Goal: Information Seeking & Learning: Find specific fact

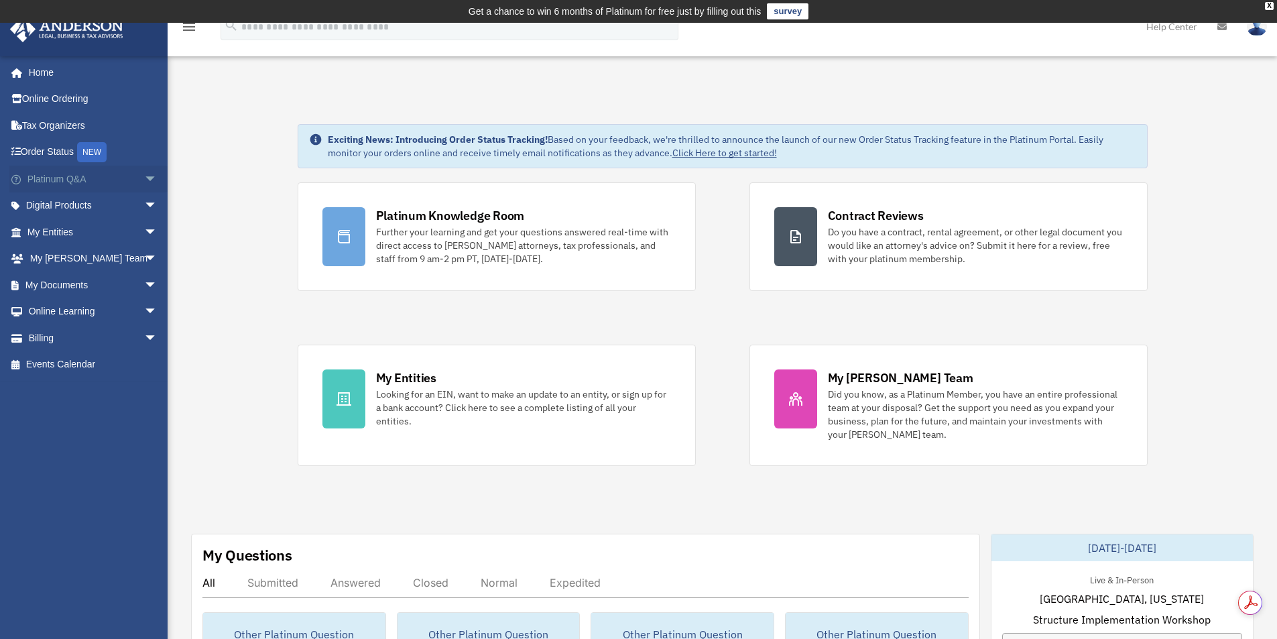
click at [144, 176] on span "arrow_drop_down" at bounding box center [157, 179] width 27 height 27
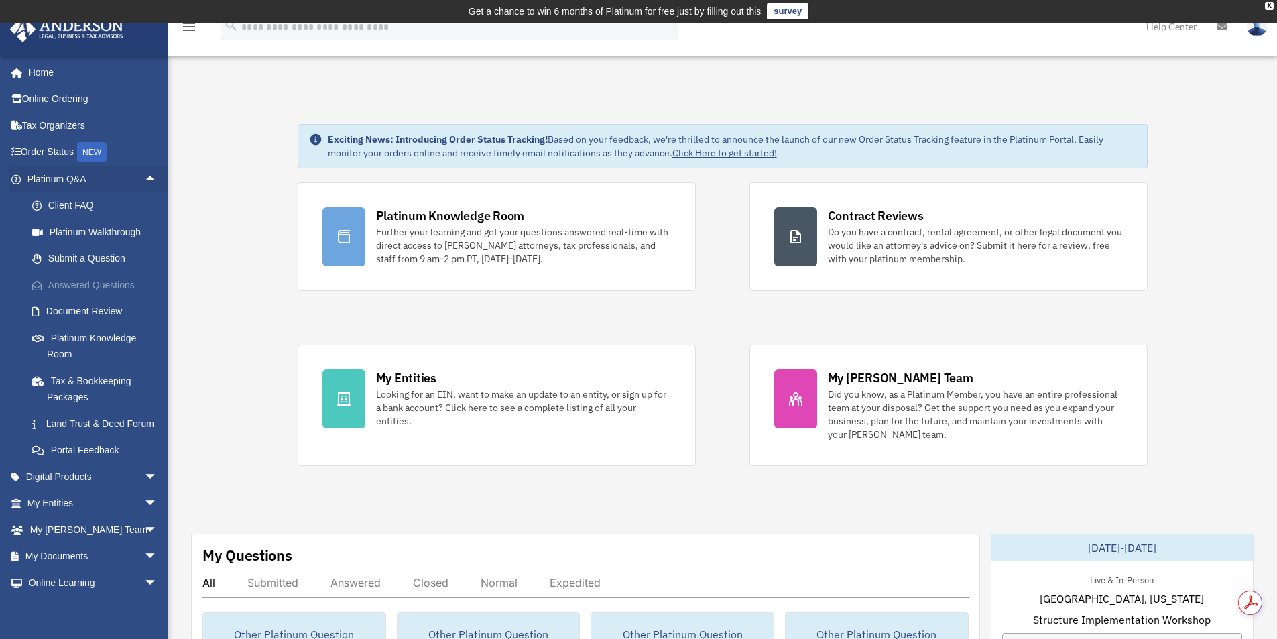
click at [101, 286] on link "Answered Questions" at bounding box center [98, 284] width 159 height 27
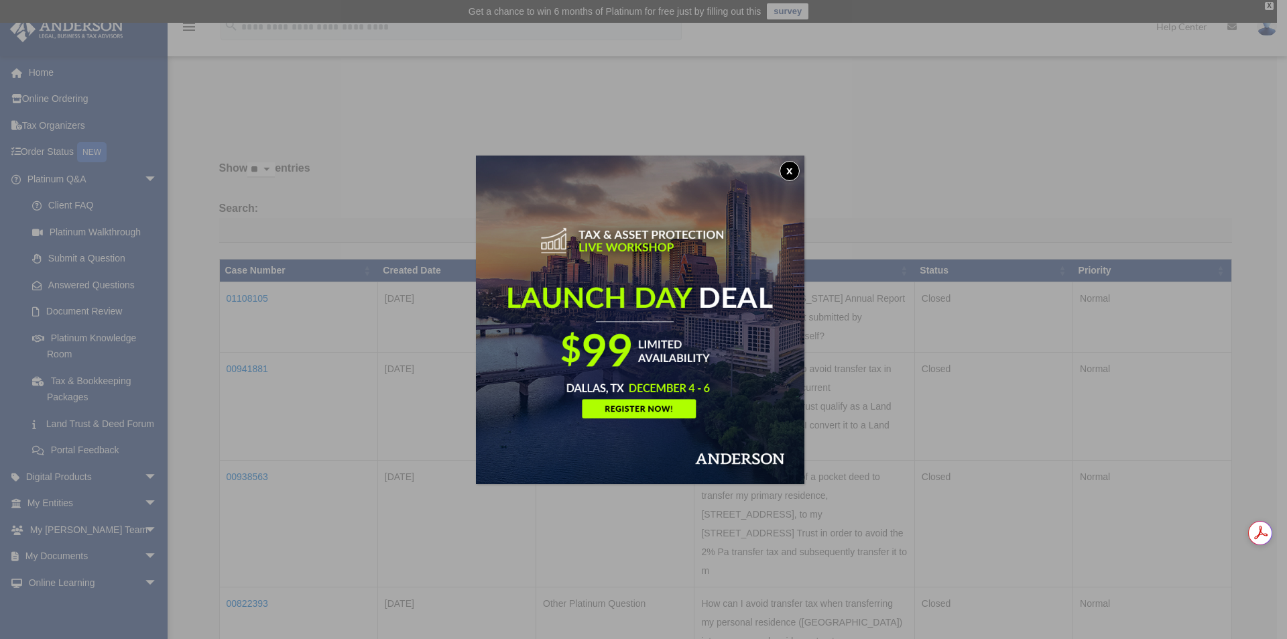
click at [796, 174] on button "x" at bounding box center [789, 171] width 20 height 20
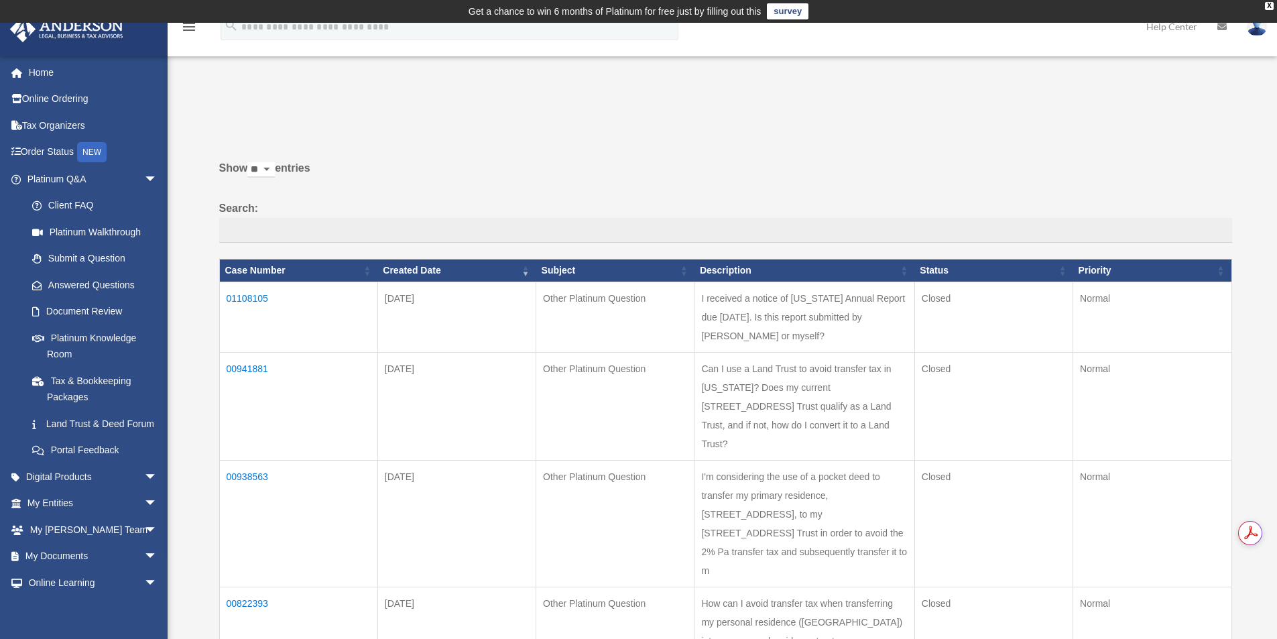
click at [246, 297] on td "01108105" at bounding box center [298, 316] width 158 height 70
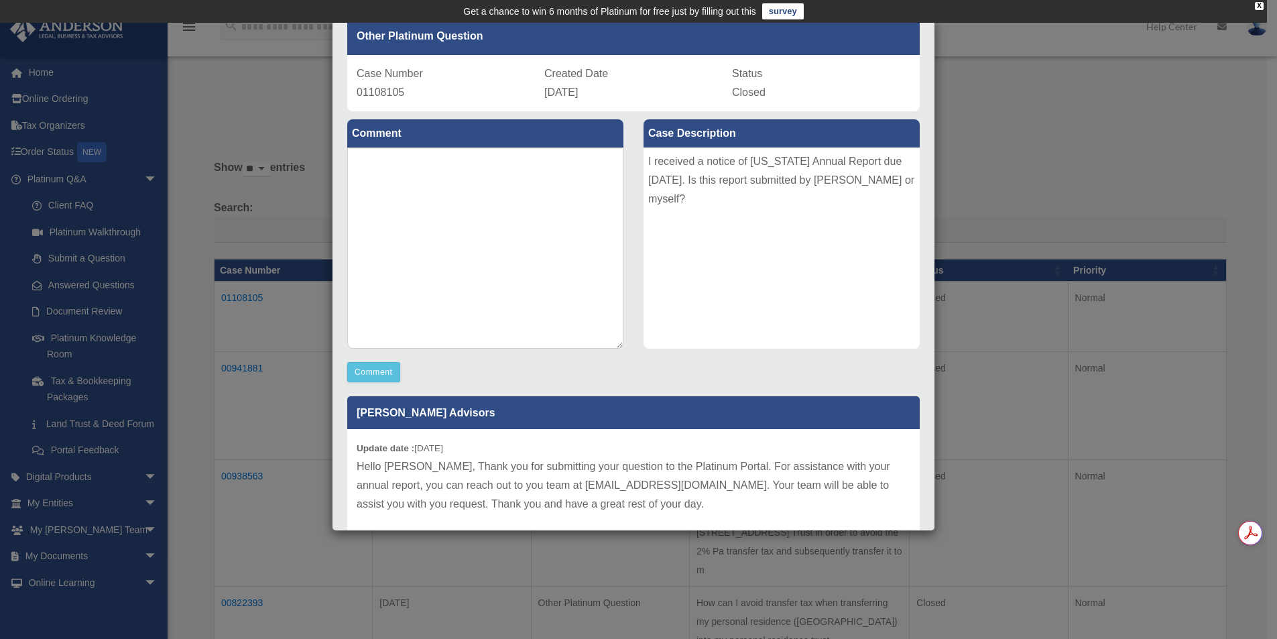
scroll to position [119, 0]
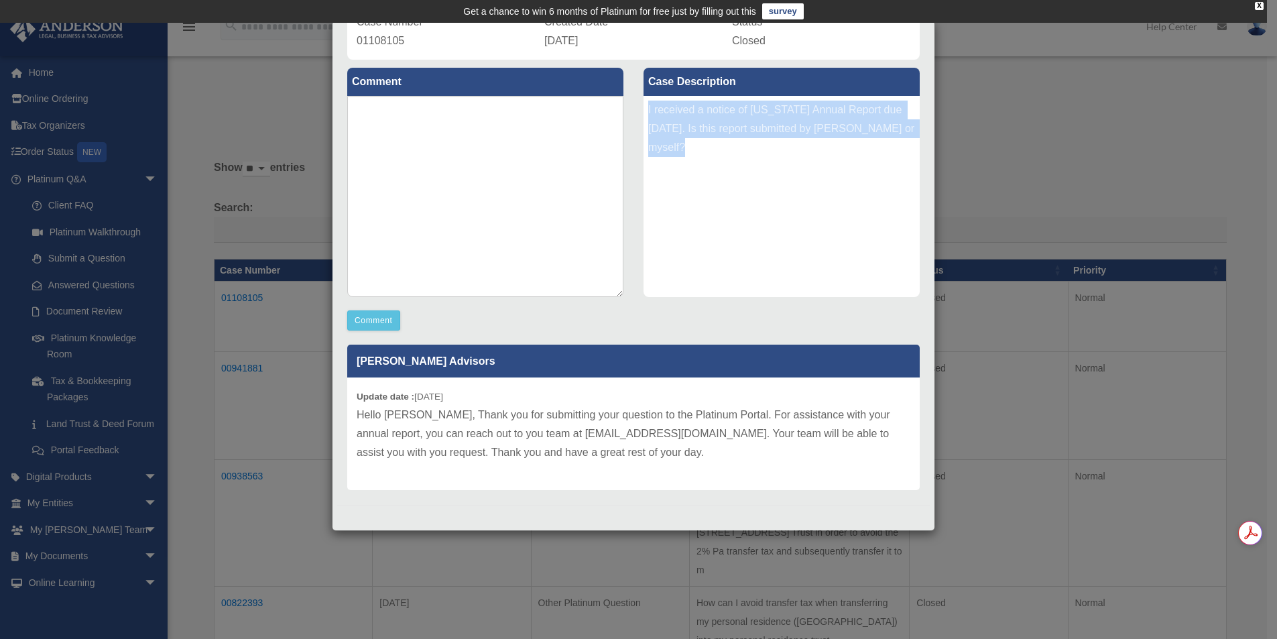
drag, startPoint x: 641, startPoint y: 108, endPoint x: 877, endPoint y: 143, distance: 237.8
click at [877, 143] on div "I received a notice of Pennsylvania Annual Report due 9/30/2025. Is this report…" at bounding box center [781, 196] width 276 height 201
copy div "I received a notice of Pennsylvania Annual Report due 9/30/2025. Is this report…"
